Goal: Task Accomplishment & Management: Use online tool/utility

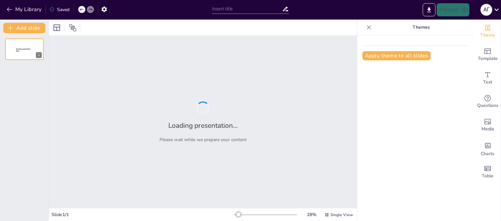
type input "Етикет у розмові: маленькі деталі, які мають велике значення"
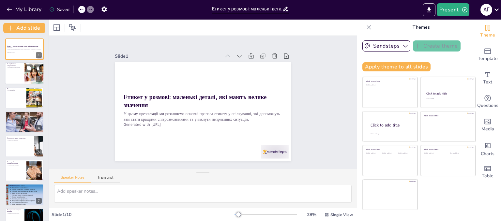
click at [31, 73] on div at bounding box center [34, 74] width 30 height 22
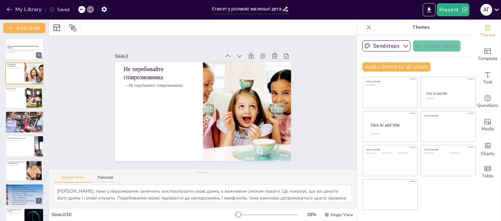
click at [18, 98] on div at bounding box center [24, 98] width 39 height 22
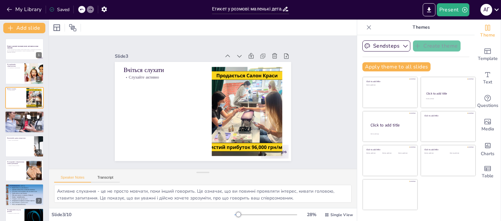
click at [18, 127] on div at bounding box center [24, 122] width 39 height 26
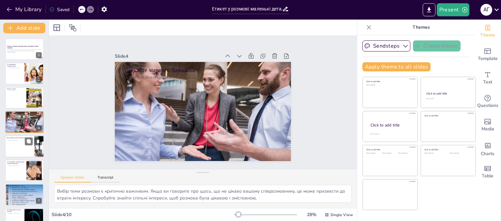
click at [18, 149] on div at bounding box center [24, 146] width 39 height 22
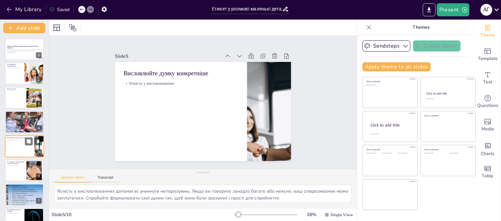
scroll to position [19, 0]
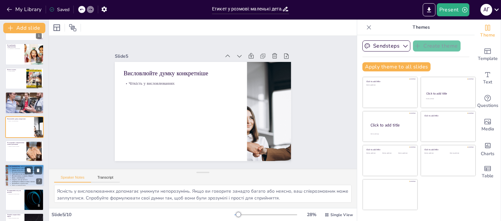
click at [17, 175] on div at bounding box center [24, 175] width 39 height 29
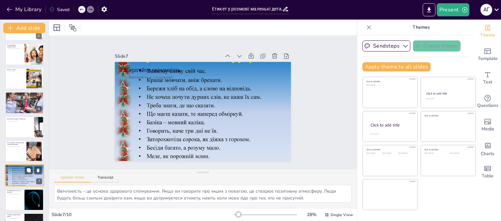
scroll to position [63, 0]
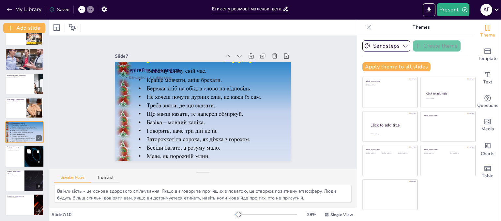
click at [18, 157] on div at bounding box center [24, 156] width 39 height 22
type textarea "Зоровий контакт є важливим елементом спілкування. Він показує вашу зацікавленіс…"
